Goal: Complete application form: Complete application form

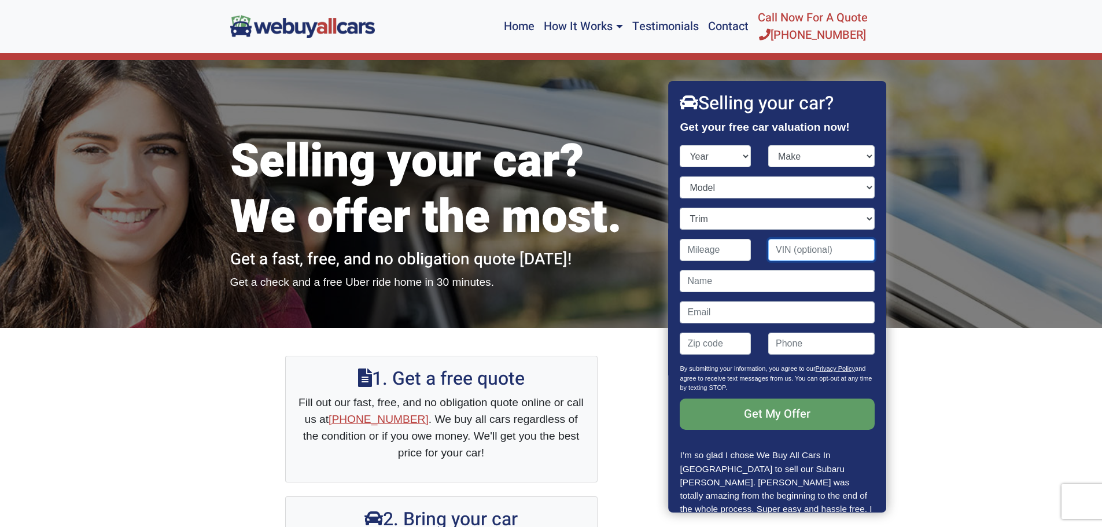
drag, startPoint x: 0, startPoint y: 0, endPoint x: 842, endPoint y: 245, distance: 877.4
click at [842, 245] on input "Contact form" at bounding box center [821, 250] width 106 height 22
click at [741, 151] on select "Year [DATE] 2024 2023 2022 2021 2020 2019 2018 2017 2016 2015 2014 2013 2012 20…" at bounding box center [715, 156] width 71 height 22
select select "2024"
click at [680, 145] on select "Year [DATE] 2024 2023 2022 2021 2020 2019 2018 2017 2016 2015 2014 2013 2012 20…" at bounding box center [715, 156] width 71 height 22
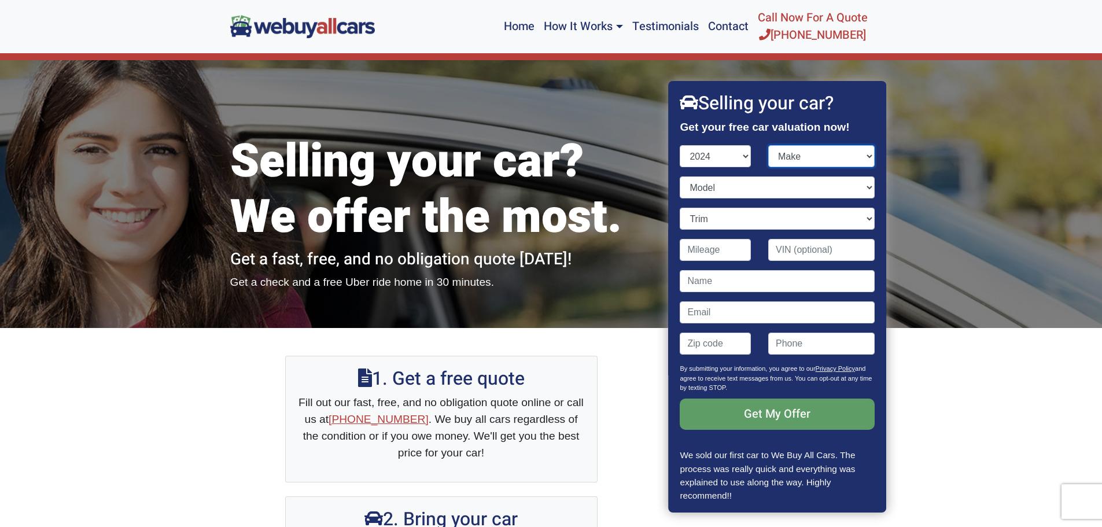
click at [860, 153] on select "Make" at bounding box center [821, 156] width 106 height 22
click at [860, 155] on select "Make" at bounding box center [821, 156] width 106 height 22
click at [860, 158] on select "Make" at bounding box center [821, 156] width 106 height 22
click at [768, 145] on select "Make" at bounding box center [821, 156] width 106 height 22
click at [788, 153] on select "Make" at bounding box center [821, 156] width 106 height 22
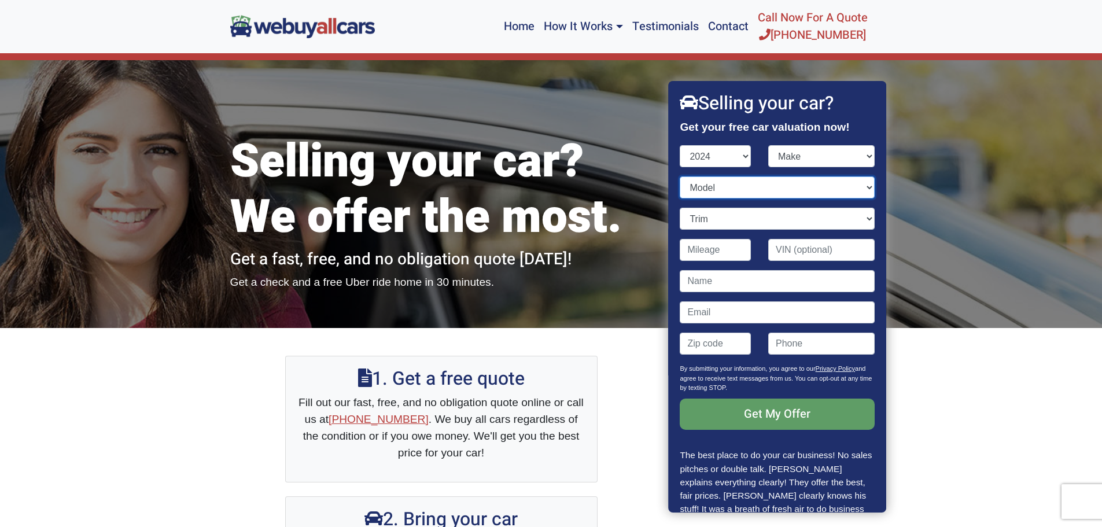
click at [748, 193] on select "Model" at bounding box center [777, 187] width 194 height 22
click at [860, 185] on select "Model" at bounding box center [777, 187] width 194 height 22
click at [741, 155] on select "Year [DATE] 2024 2023 2022 2021 2020 2019 2018 2017 2016 2015 2014 2013 2012 20…" at bounding box center [715, 156] width 71 height 22
click at [680, 145] on select "Year [DATE] 2024 2023 2022 2021 2020 2019 2018 2017 2016 2015 2014 2013 2012 20…" at bounding box center [715, 156] width 71 height 22
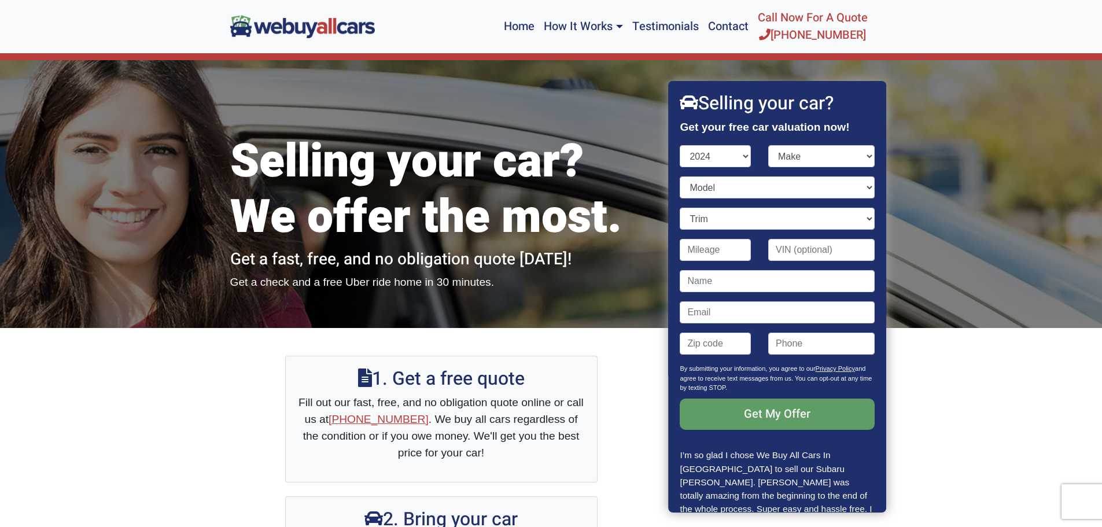
click at [700, 206] on div "Model" at bounding box center [777, 191] width 212 height 31
click at [781, 151] on select "Make" at bounding box center [821, 156] width 106 height 22
